Goal: Information Seeking & Learning: Learn about a topic

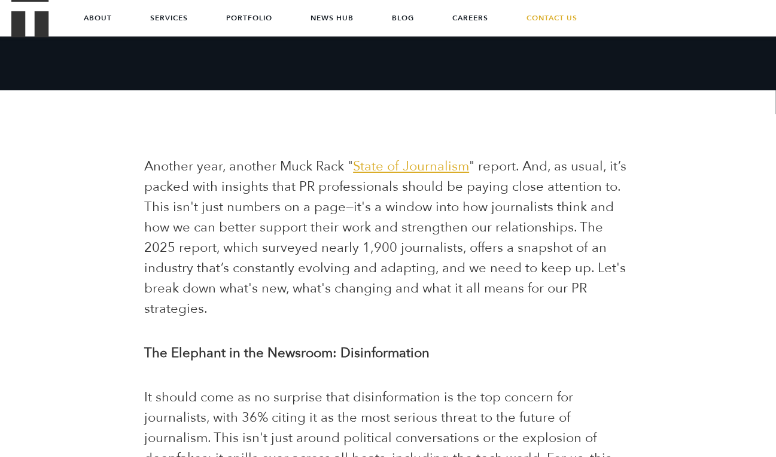
scroll to position [311, 0]
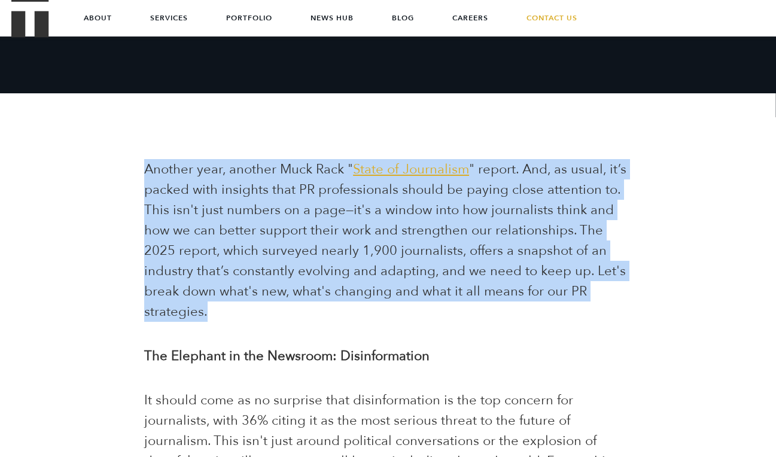
drag, startPoint x: 129, startPoint y: 168, endPoint x: 614, endPoint y: 285, distance: 498.6
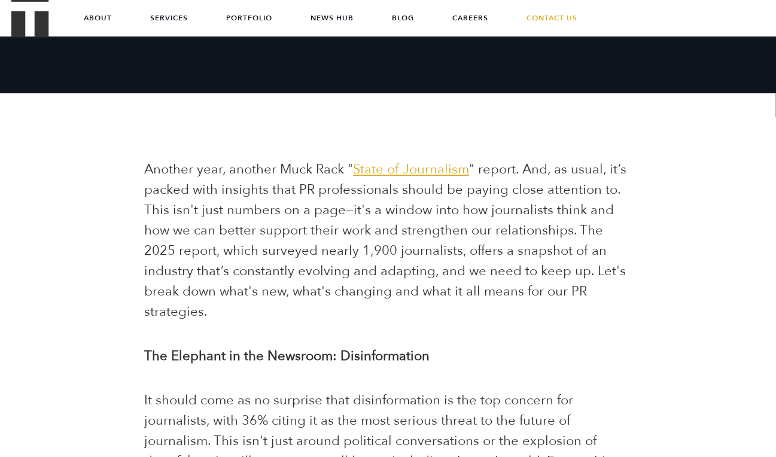
click at [614, 285] on p "Another year, another Muck Rack " State of Journalism " report. And, as usual, …" at bounding box center [388, 240] width 488 height 163
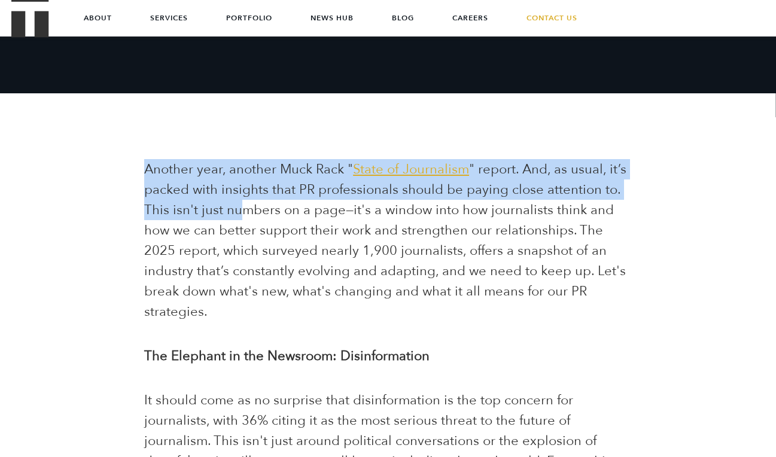
drag, startPoint x: 147, startPoint y: 169, endPoint x: 244, endPoint y: 201, distance: 102.0
click at [244, 201] on span "Another year, another Muck Rack " State of Journalism " report. And, as usual, …" at bounding box center [385, 240] width 482 height 160
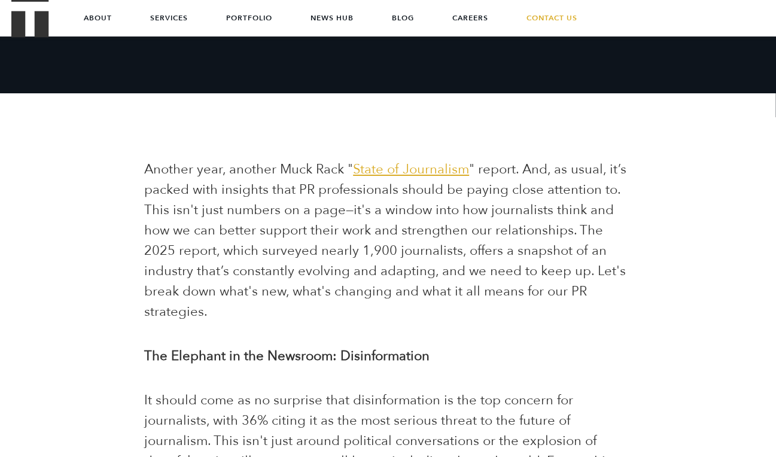
drag, startPoint x: 135, startPoint y: 169, endPoint x: 278, endPoint y: 35, distance: 195.1
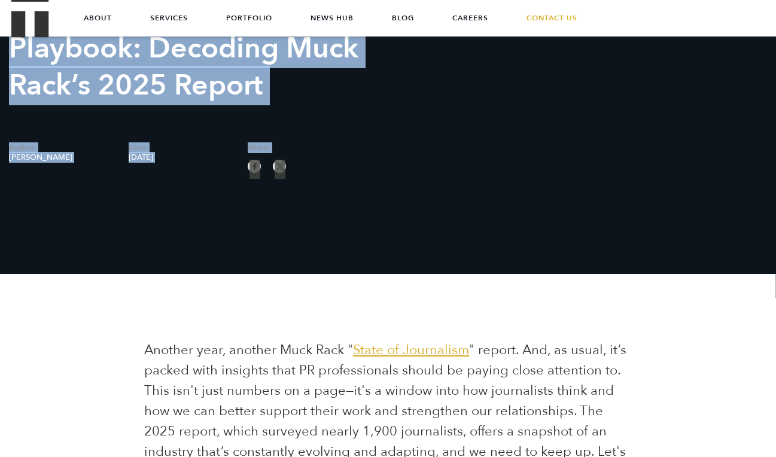
scroll to position [128, 0]
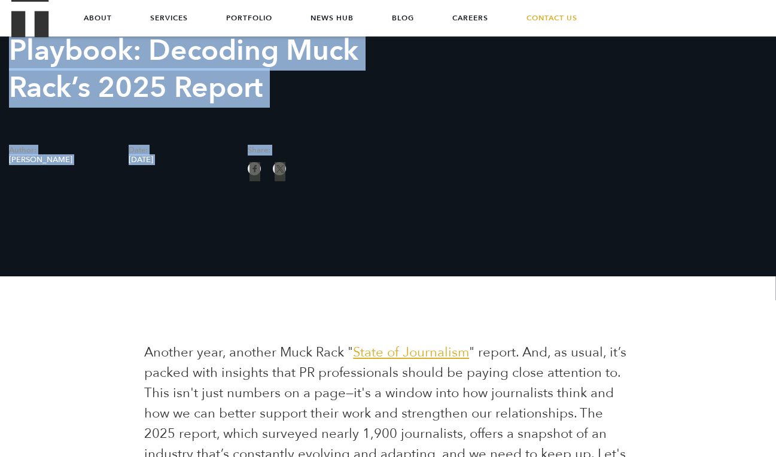
click at [157, 127] on div "Author: [PERSON_NAME] Date: [DATE] Share:" at bounding box center [179, 146] width 358 height 59
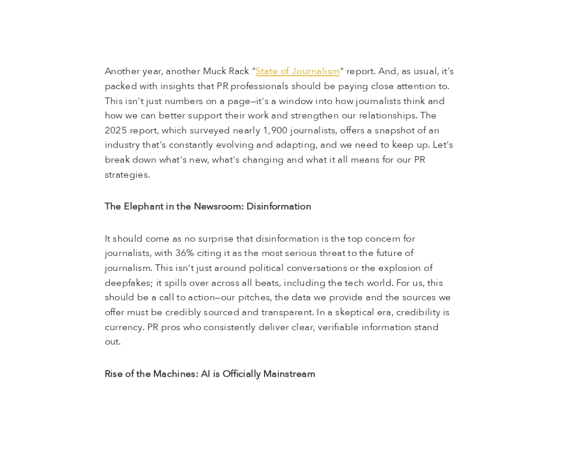
scroll to position [467, 0]
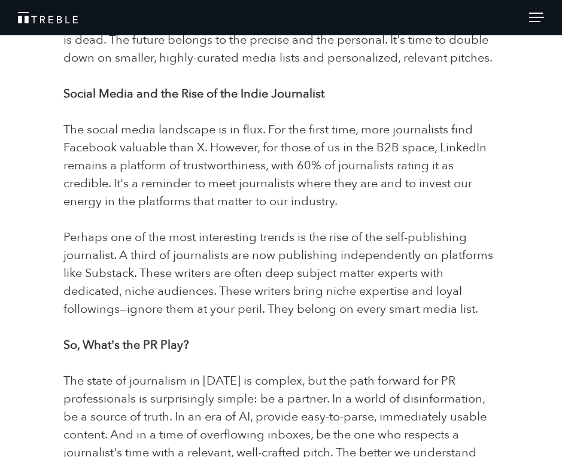
scroll to position [990, 0]
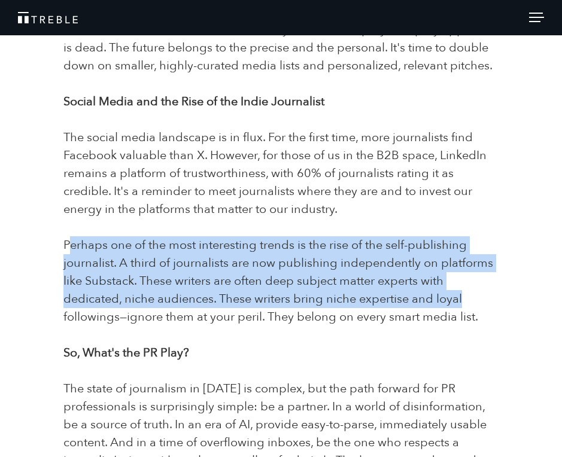
drag, startPoint x: 68, startPoint y: 242, endPoint x: 462, endPoint y: 297, distance: 398.1
click at [463, 297] on p "Perhaps one of the most interesting trends is the rise of the self-publishing j…" at bounding box center [281, 281] width 436 height 90
click at [462, 297] on p "Perhaps one of the most interesting trends is the rise of the self-publishing j…" at bounding box center [281, 281] width 436 height 90
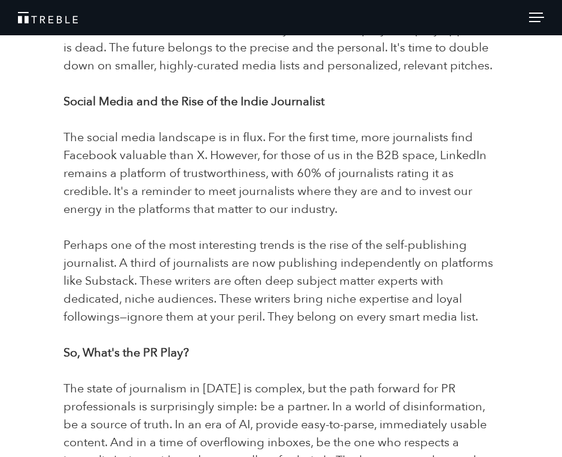
click at [391, 197] on span "The social media landscape is in flux. For the first time, more journalists fin…" at bounding box center [274, 173] width 423 height 88
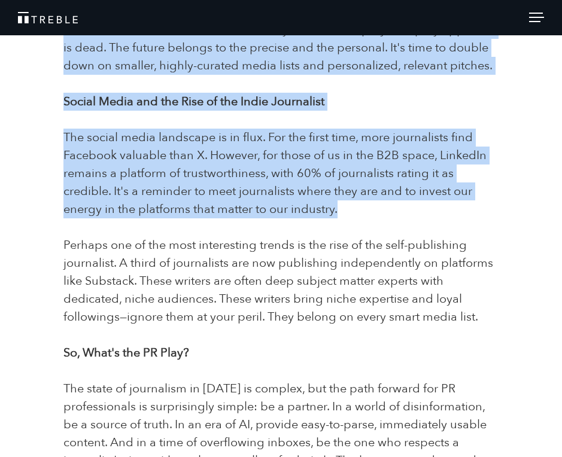
drag, startPoint x: 358, startPoint y: 209, endPoint x: 54, endPoint y: 115, distance: 318.5
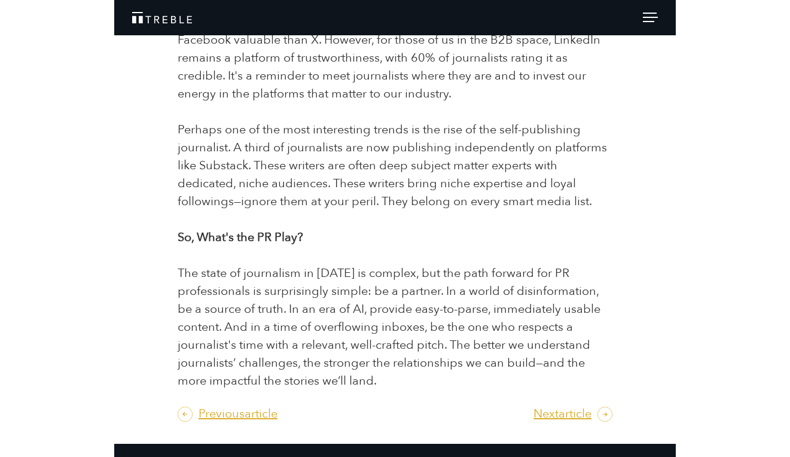
scroll to position [1117, 0]
